Goal: Task Accomplishment & Management: Manage account settings

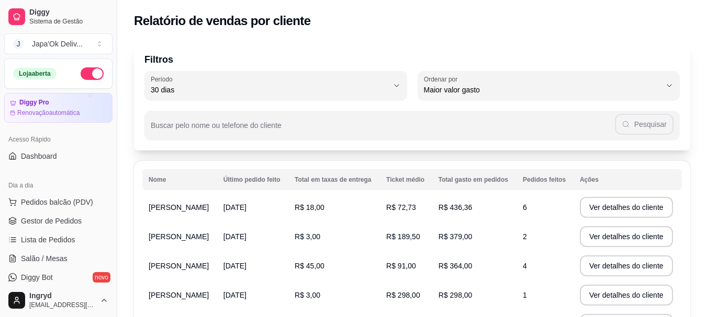
select select "30"
select select "HIGHEST_TOTAL_SPENT_WITH_ORDERS"
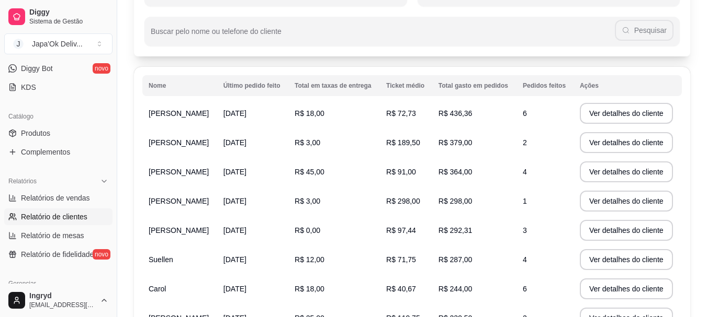
scroll to position [105, 0]
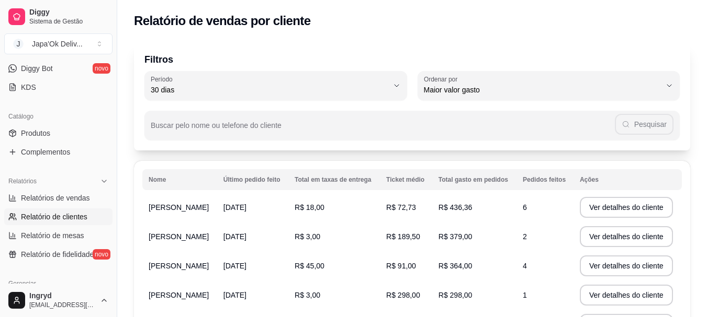
select select "ALL"
select select "0"
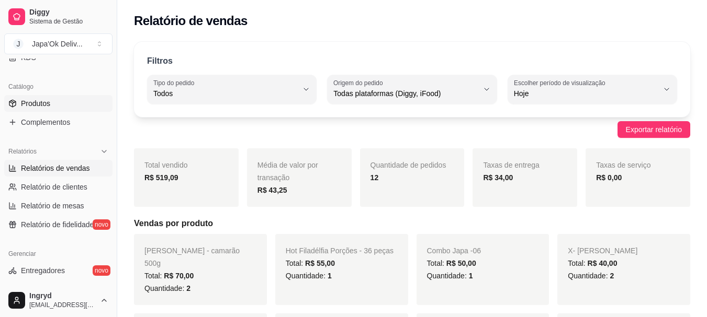
scroll to position [209, 0]
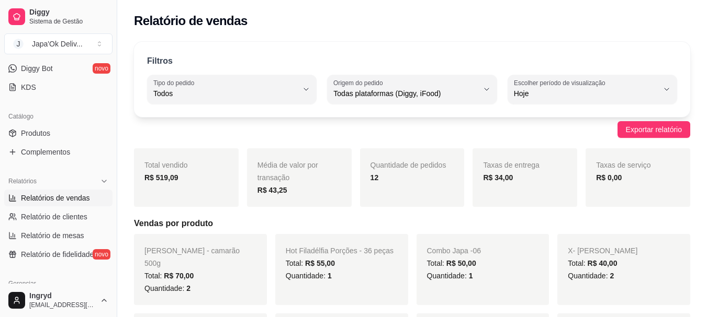
click at [51, 195] on span "Relatórios de vendas" at bounding box center [55, 198] width 69 height 10
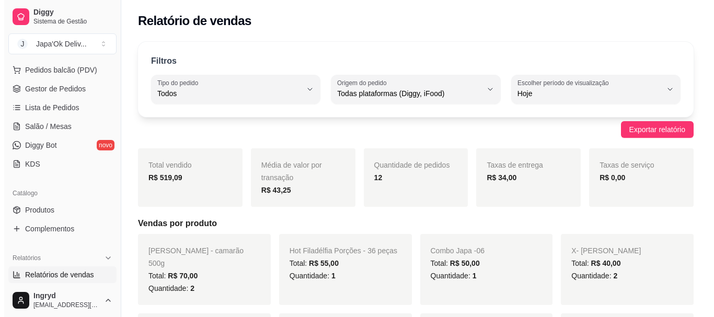
scroll to position [0, 0]
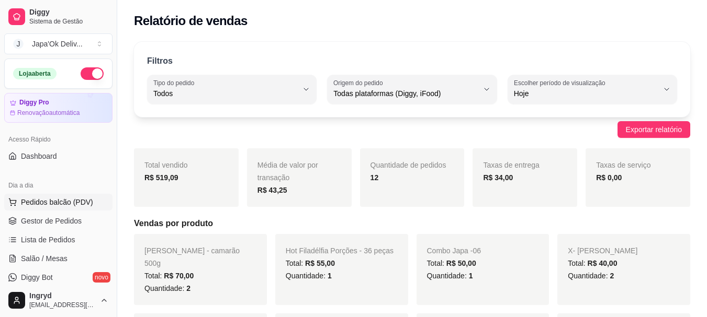
click at [39, 202] on span "Pedidos balcão (PDV)" at bounding box center [57, 202] width 72 height 10
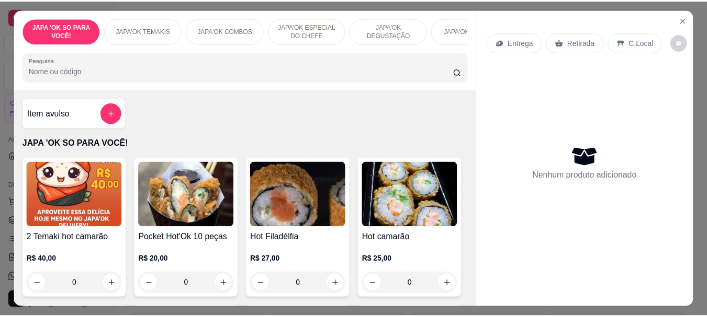
scroll to position [52, 0]
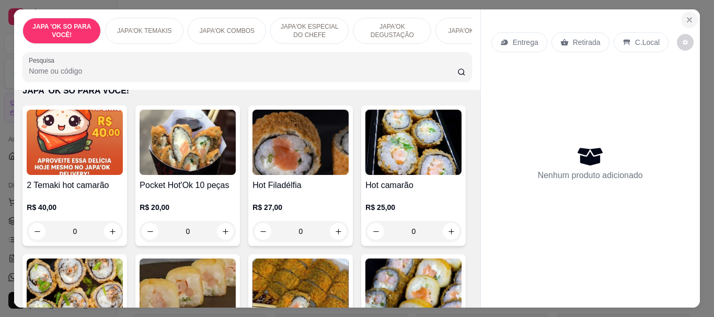
click at [688, 18] on icon "Close" at bounding box center [690, 20] width 4 height 4
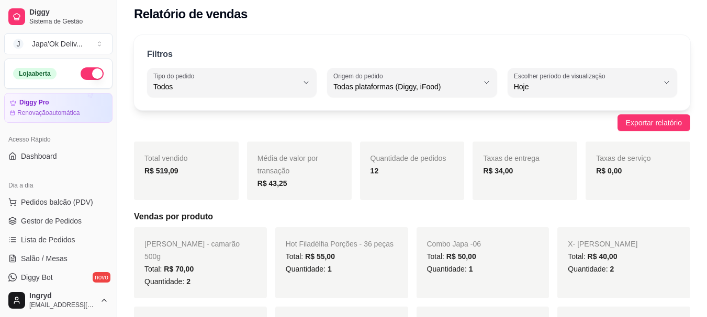
scroll to position [105, 0]
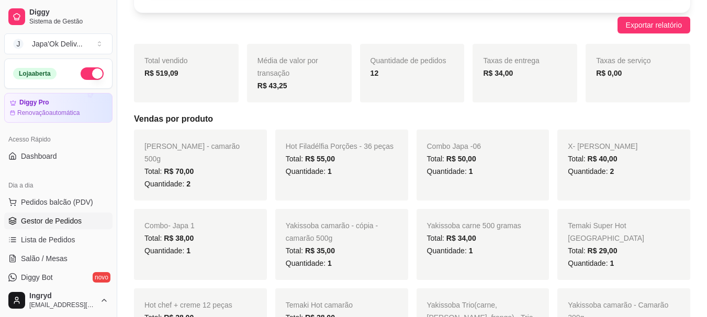
click at [47, 222] on span "Gestor de Pedidos" at bounding box center [51, 221] width 61 height 10
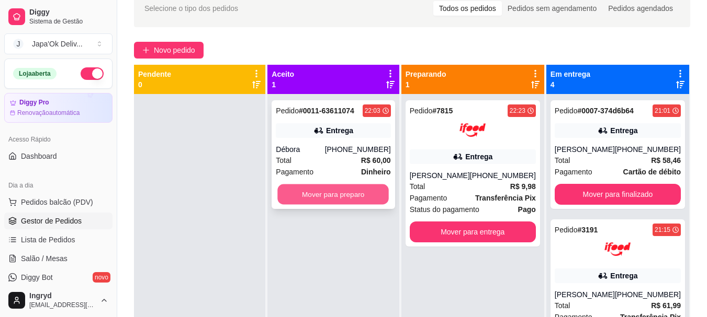
click at [321, 193] on button "Mover para preparo" at bounding box center [333, 195] width 111 height 20
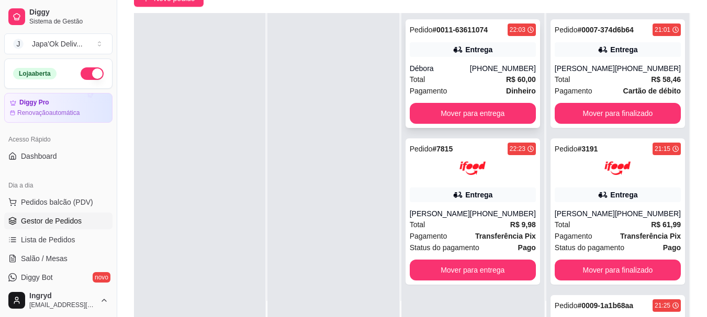
scroll to position [105, 0]
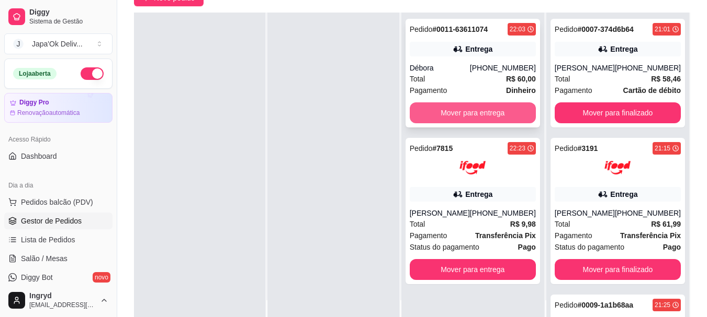
click at [507, 116] on button "Mover para entrega" at bounding box center [472, 112] width 126 height 21
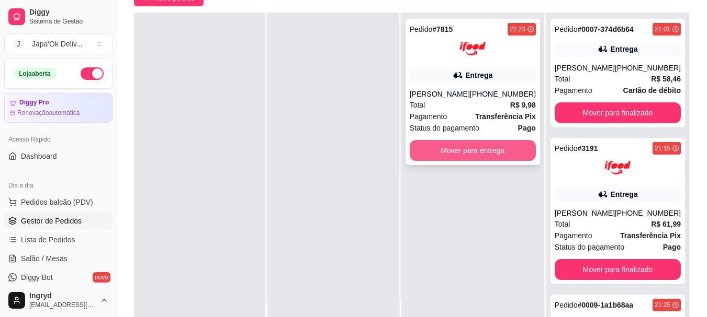
click at [468, 154] on button "Mover para entrega" at bounding box center [472, 150] width 126 height 21
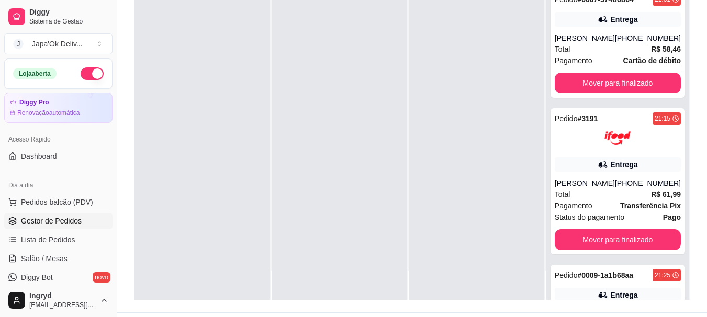
scroll to position [159, 0]
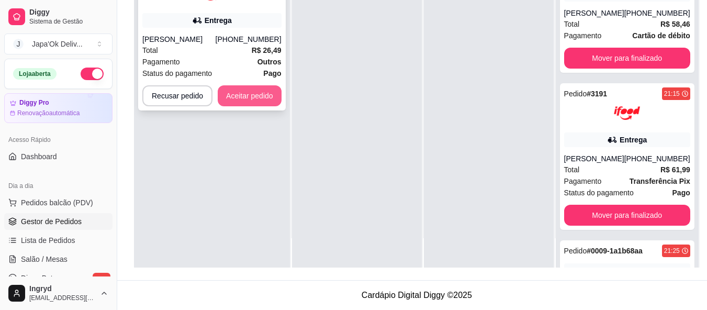
click at [245, 94] on button "Aceitar pedido" at bounding box center [250, 95] width 64 height 21
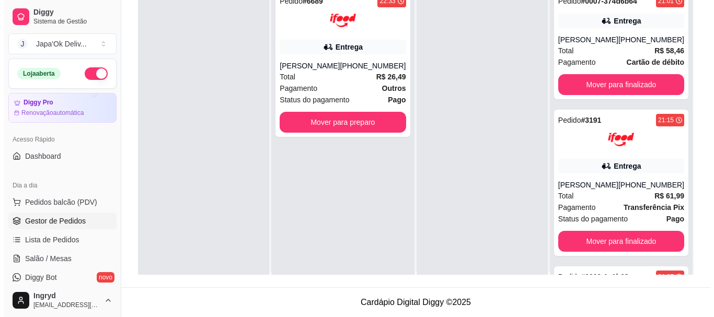
scroll to position [0, 0]
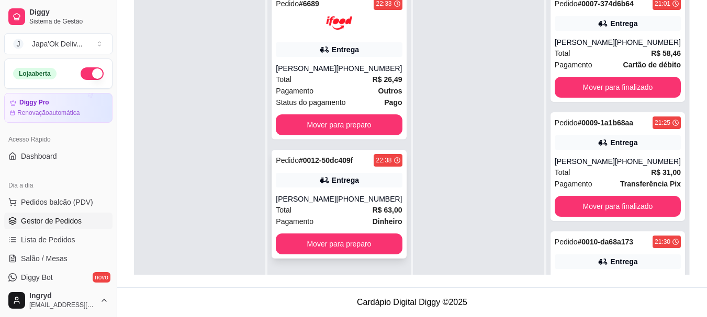
click at [355, 218] on div "Pagamento Dinheiro" at bounding box center [339, 222] width 126 height 12
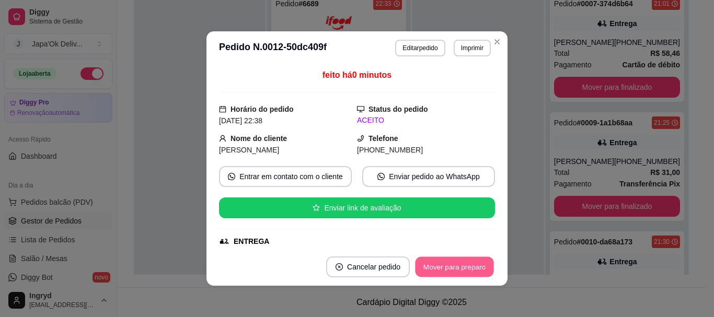
click at [440, 267] on button "Mover para preparo" at bounding box center [454, 267] width 78 height 20
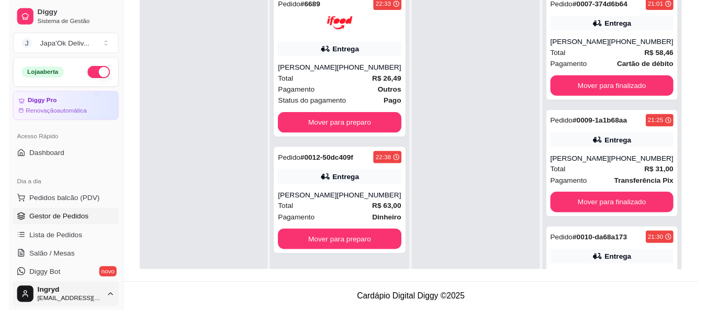
scroll to position [105, 0]
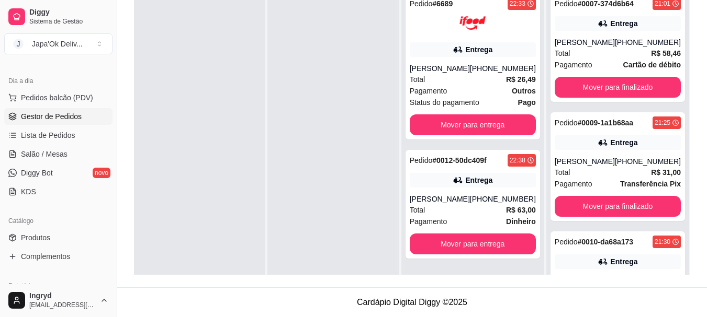
click at [464, 122] on button "Mover para entrega" at bounding box center [472, 125] width 126 height 21
click at [463, 125] on button "Mover para entrega" at bounding box center [472, 125] width 126 height 21
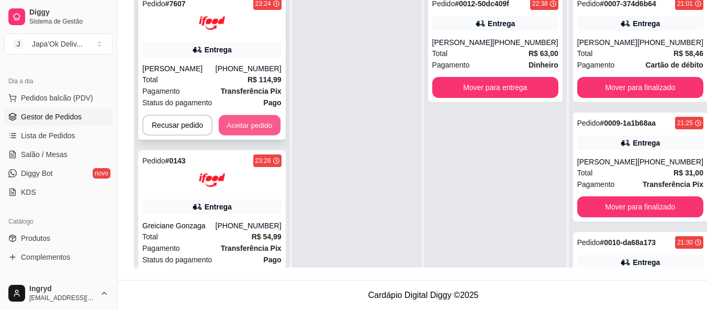
click at [244, 135] on button "Aceitar pedido" at bounding box center [250, 125] width 62 height 20
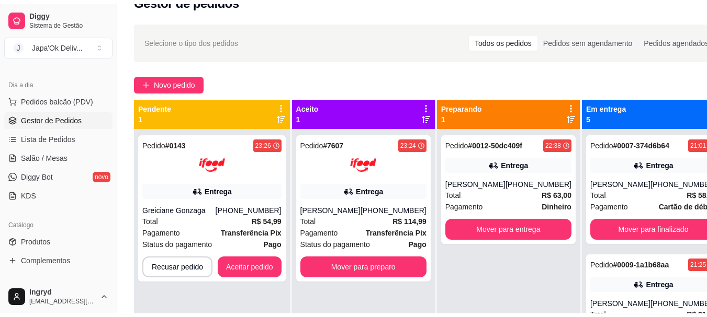
scroll to position [52, 0]
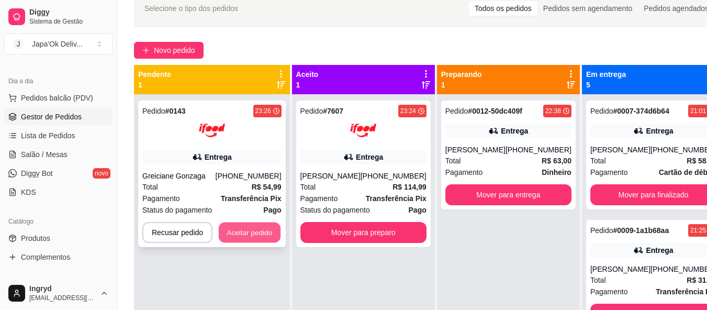
click at [244, 227] on button "Aceitar pedido" at bounding box center [250, 232] width 62 height 20
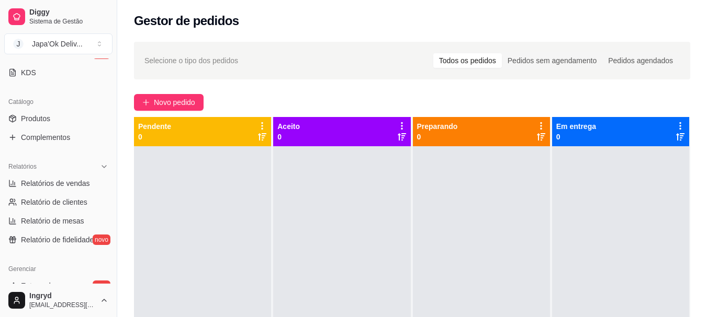
scroll to position [261, 0]
